Goal: Obtain resource: Download file/media

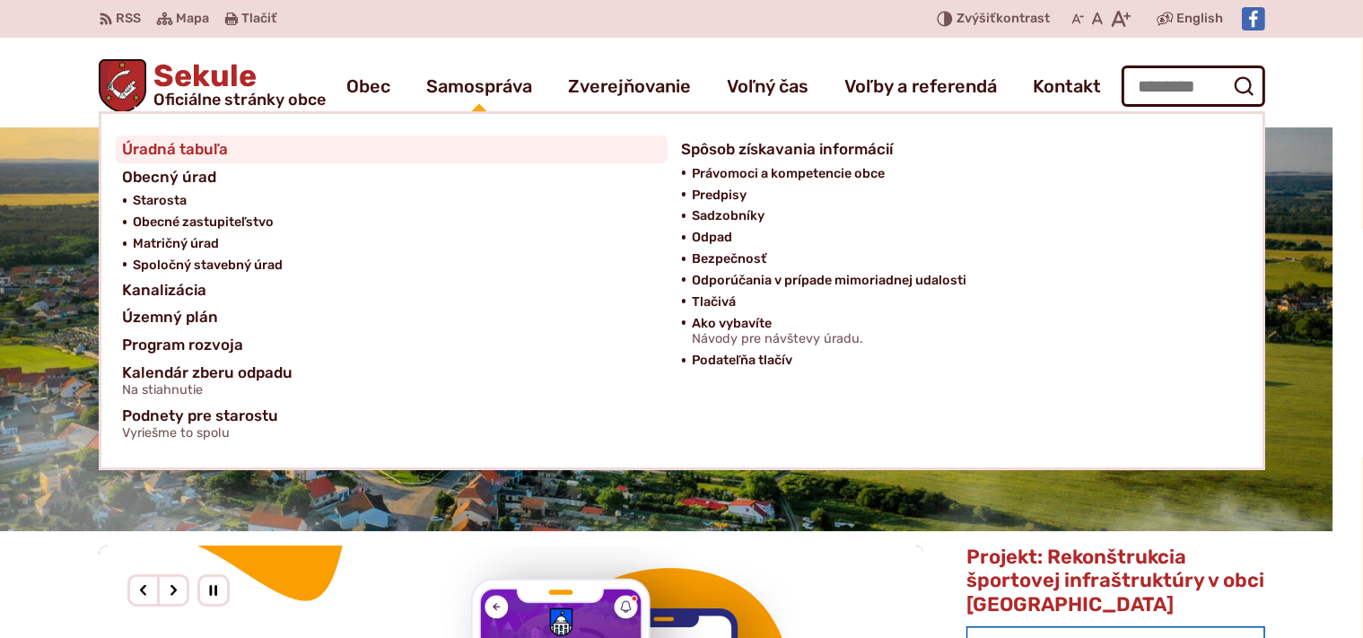
click at [214, 152] on span "Úradná tabuľa" at bounding box center [176, 149] width 106 height 28
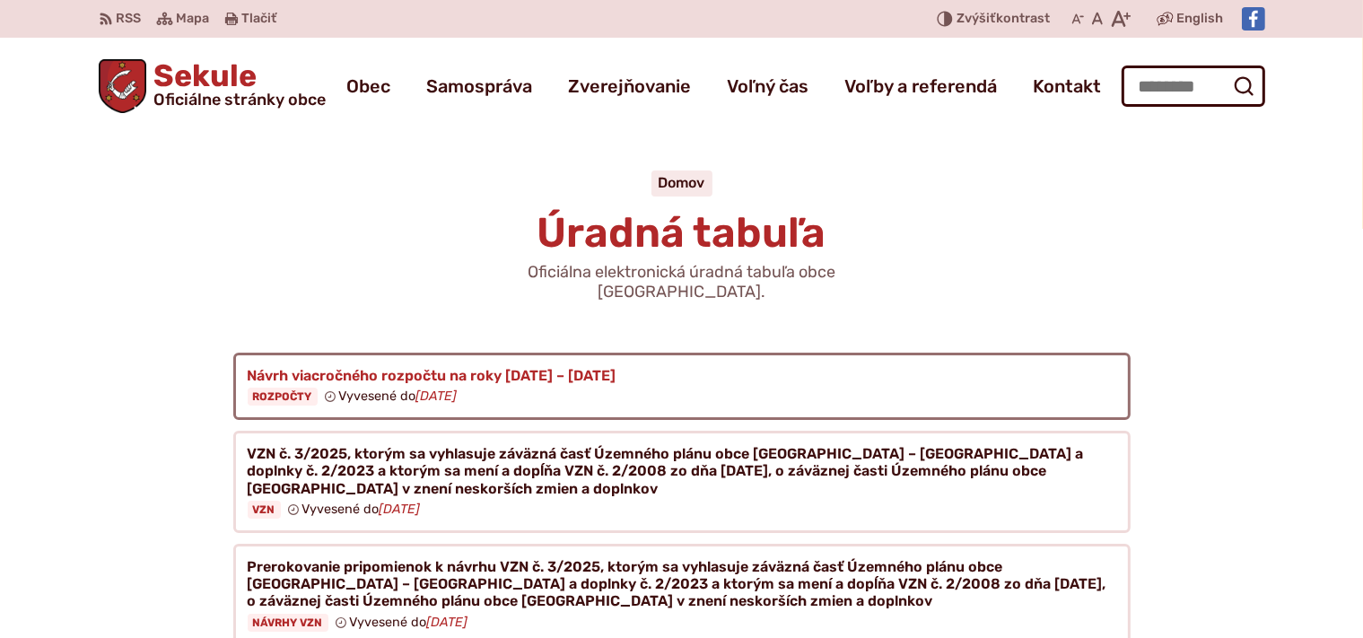
click at [454, 357] on figure at bounding box center [681, 387] width 897 height 68
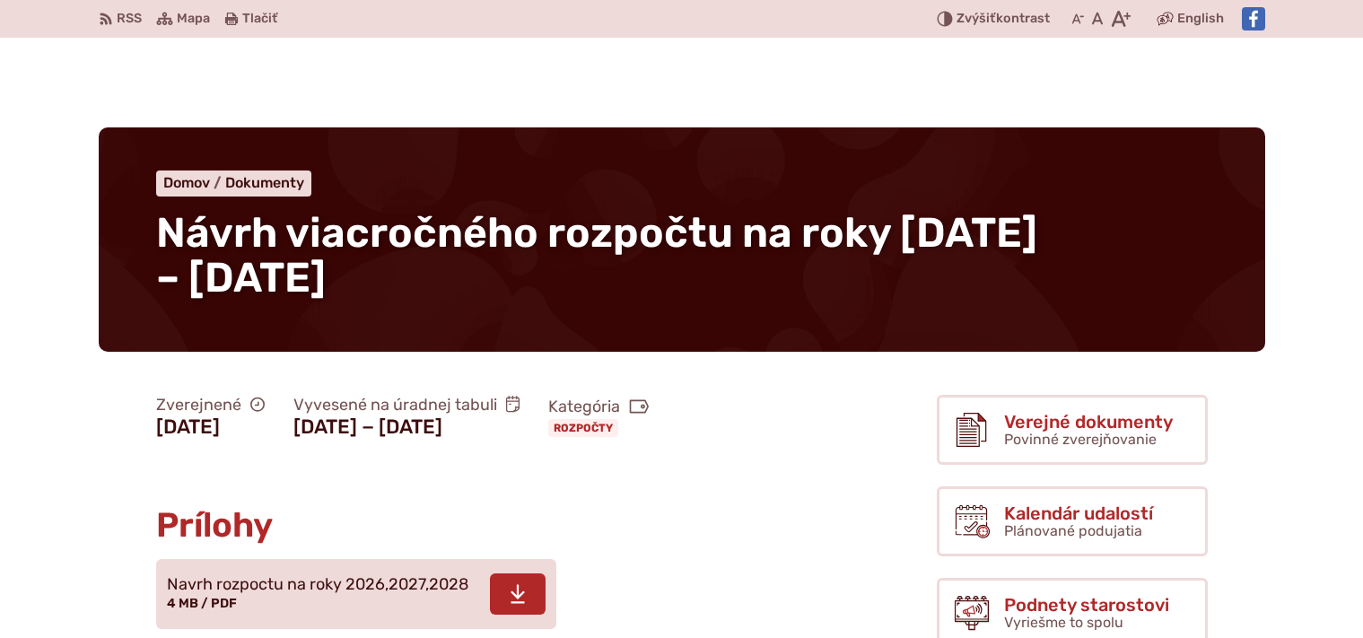
scroll to position [284, 0]
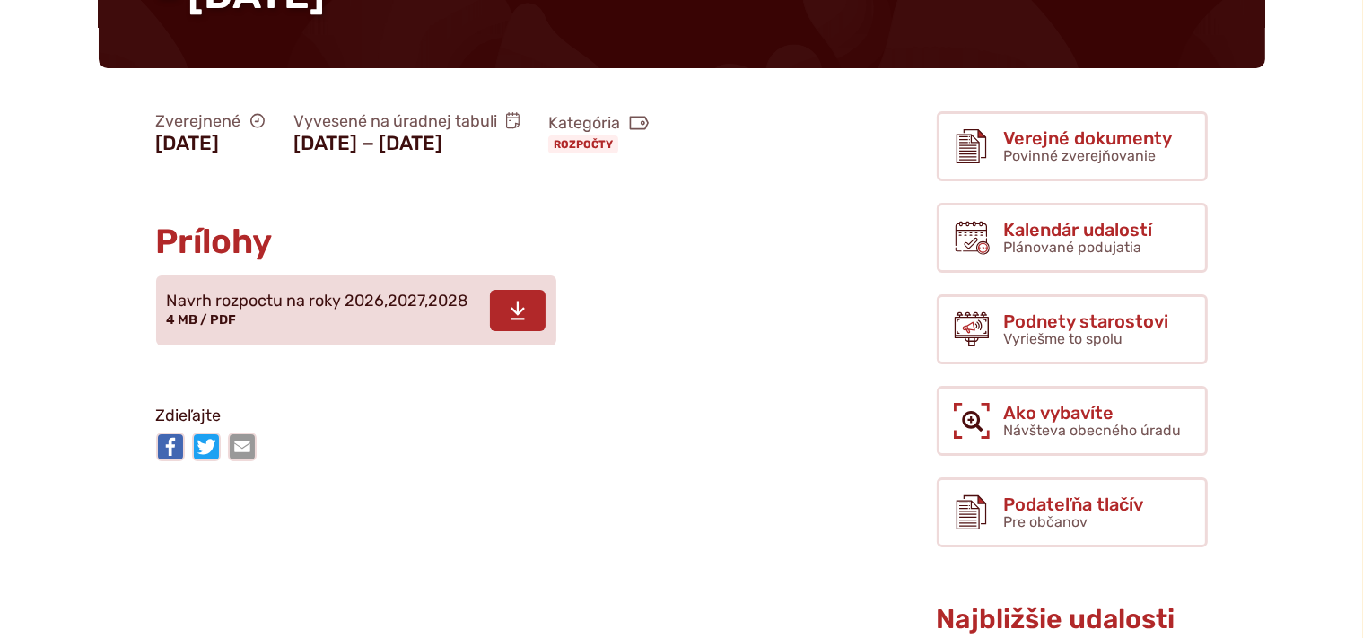
click at [522, 321] on icon at bounding box center [518, 311] width 16 height 22
